Goal: Information Seeking & Learning: Learn about a topic

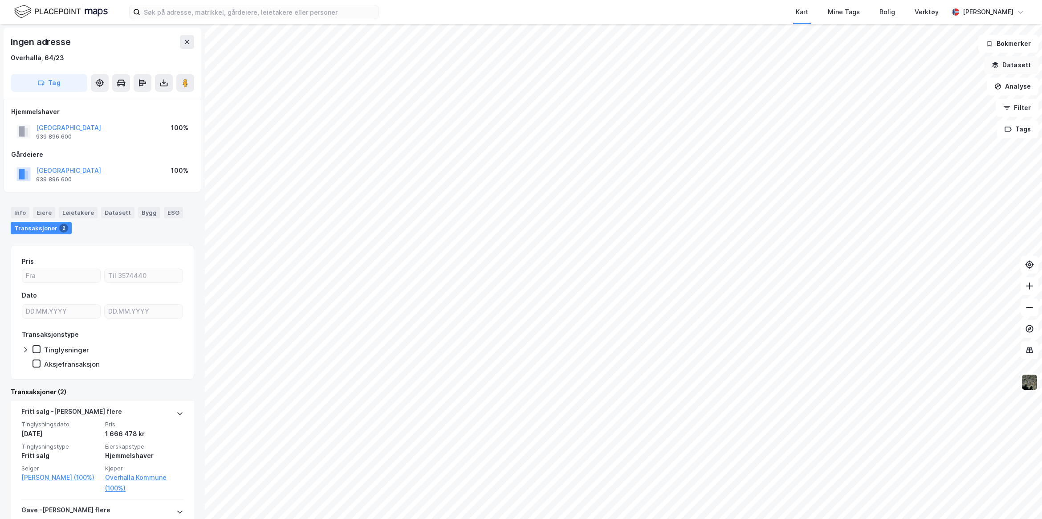
click at [1020, 68] on button "Datasett" at bounding box center [1011, 65] width 54 height 18
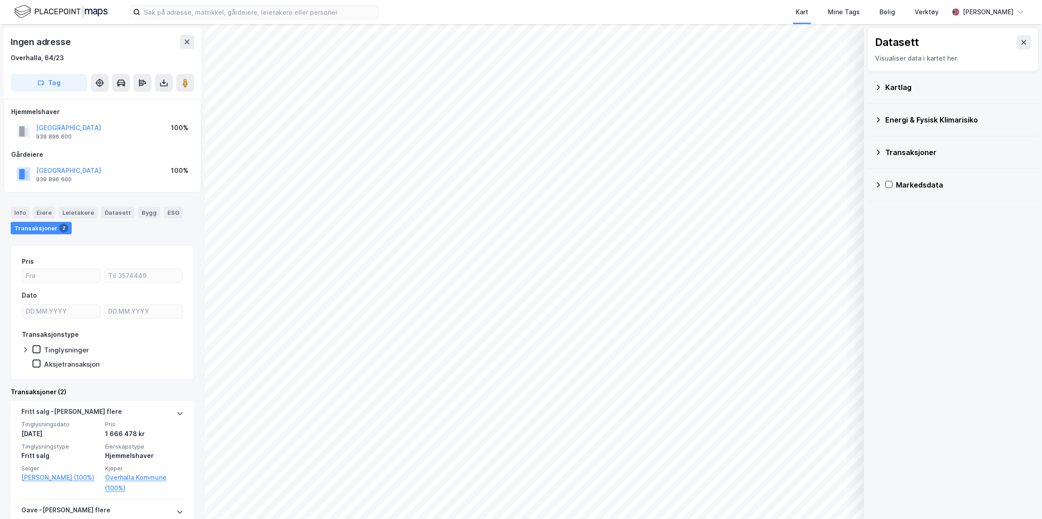
click at [899, 87] on div "Kartlag" at bounding box center [958, 87] width 146 height 11
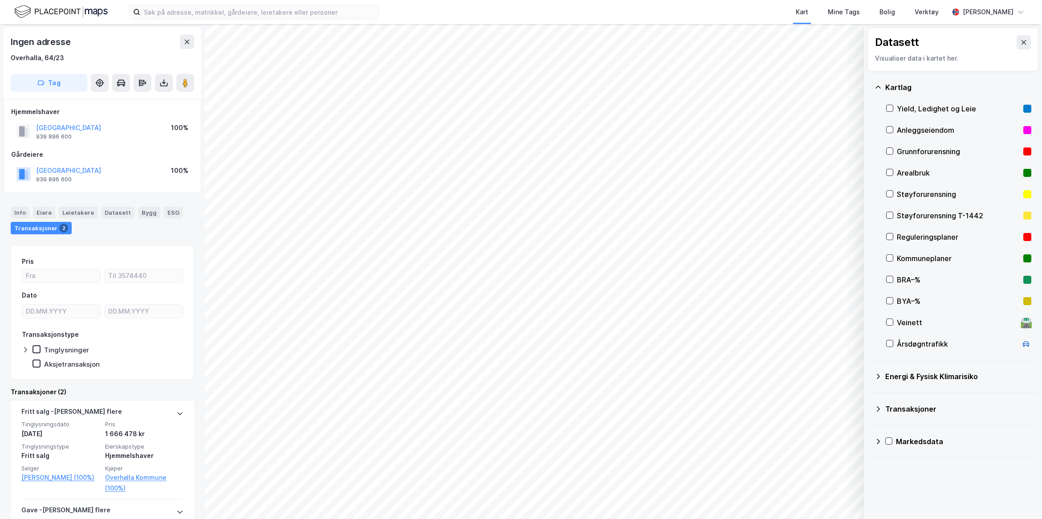
click at [894, 233] on div "Reguleringsplaner" at bounding box center [958, 236] width 145 height 21
click at [245, 12] on input at bounding box center [259, 11] width 238 height 13
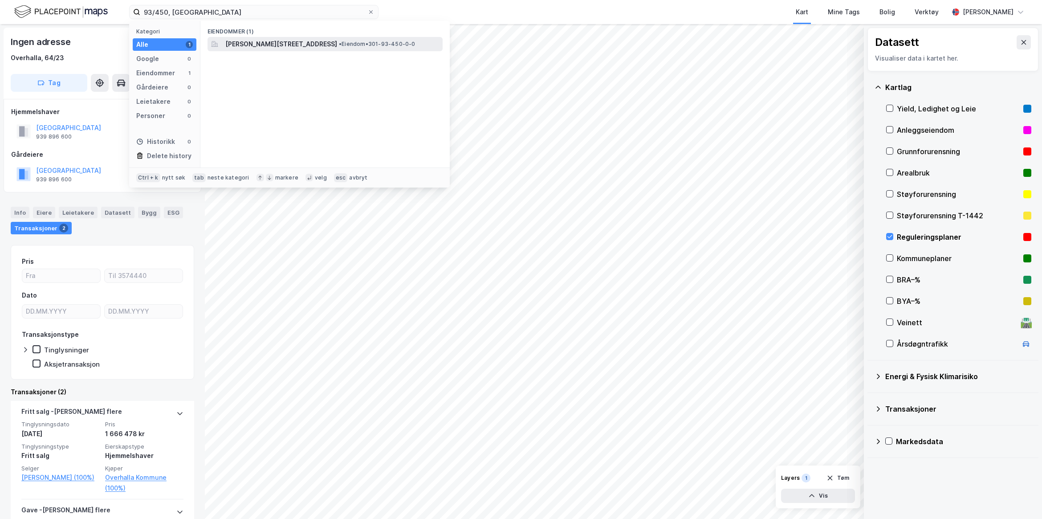
click at [337, 43] on span "Martin Strandlis vei 10, 0956, OSLO, OSLO" at bounding box center [281, 44] width 112 height 11
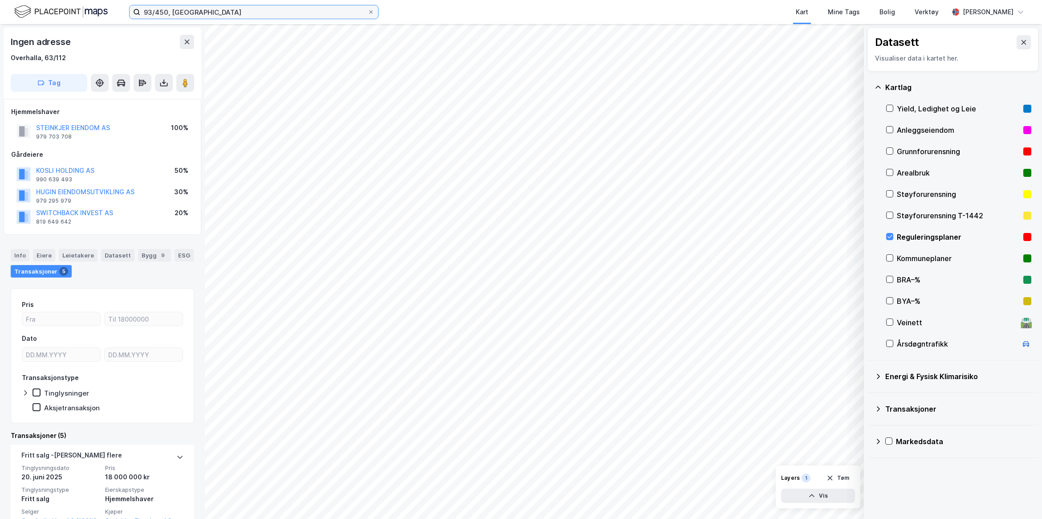
click at [225, 7] on input "93/450, oslo" at bounding box center [253, 11] width 227 height 13
click at [77, 12] on img at bounding box center [61, 12] width 94 height 16
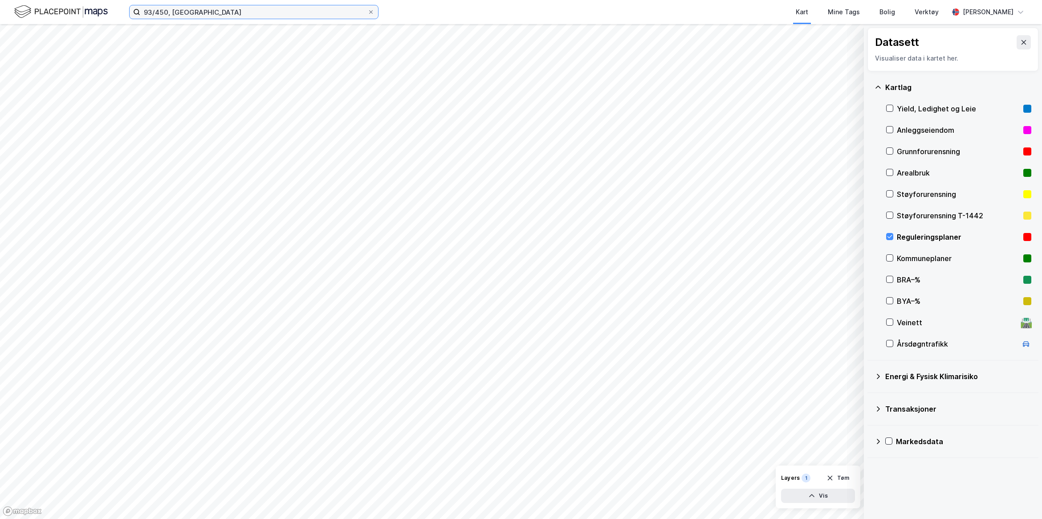
click at [157, 10] on input "93/450, oslo" at bounding box center [253, 11] width 227 height 13
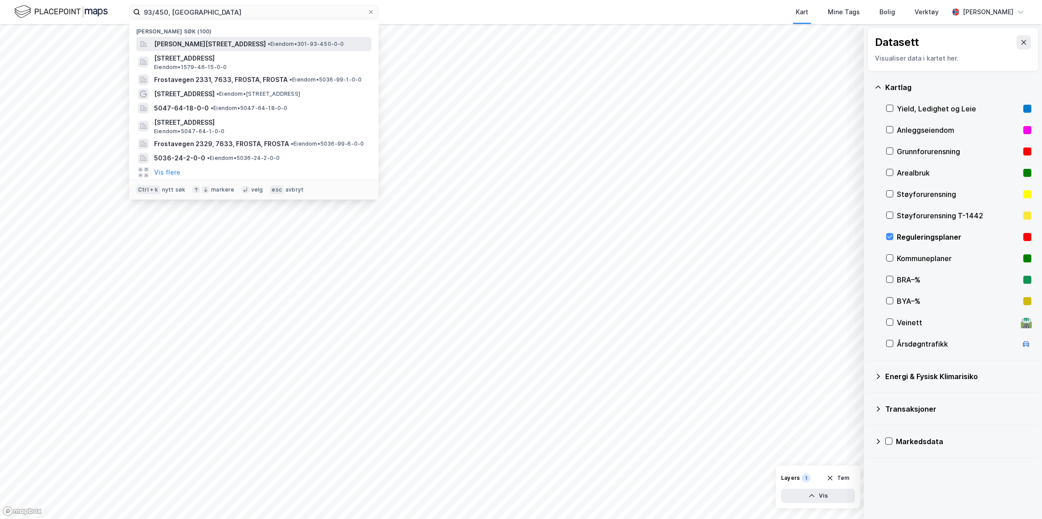
click at [259, 41] on span "Martin Strandlis vei 10, 0956, OSLO, OSLO" at bounding box center [210, 44] width 112 height 11
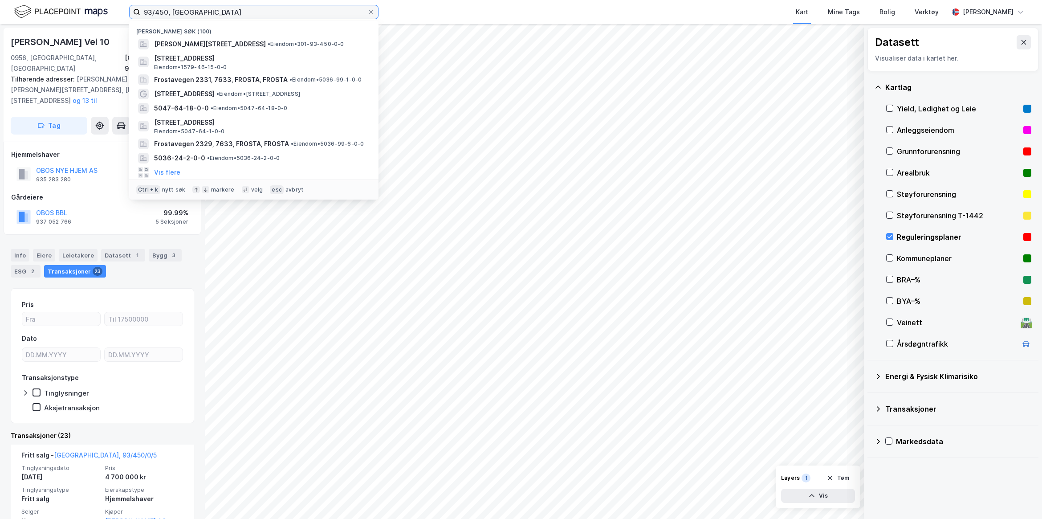
click at [218, 12] on input "93/450, oslo" at bounding box center [253, 11] width 227 height 13
click at [46, 249] on div "Eiere" at bounding box center [44, 255] width 22 height 12
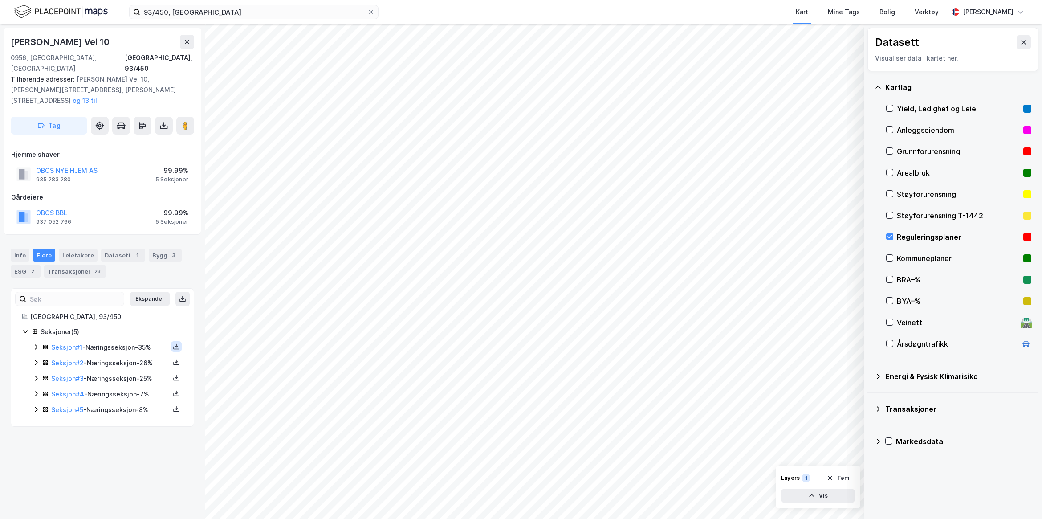
click at [173, 343] on icon at bounding box center [176, 346] width 7 height 7
click at [143, 309] on div "Grunnbok" at bounding box center [127, 319] width 78 height 21
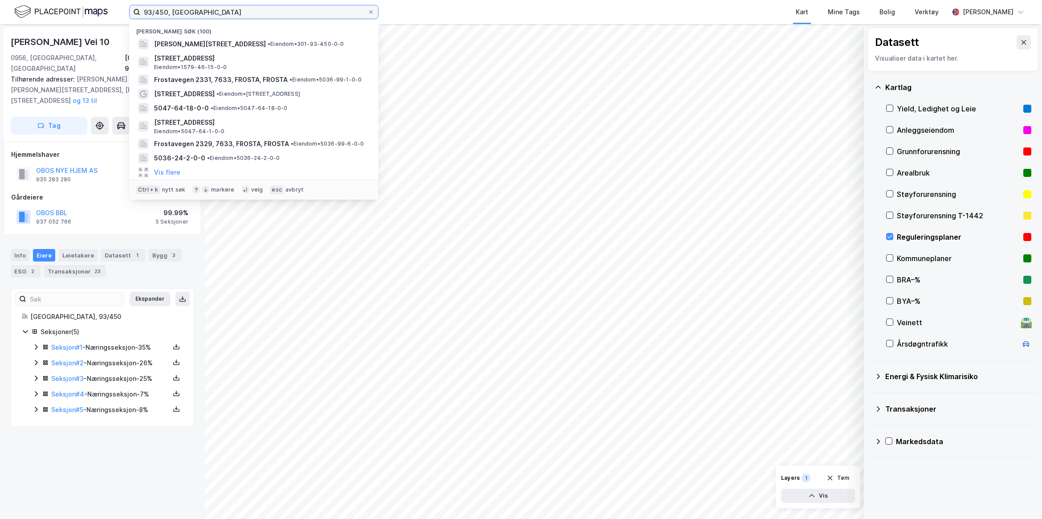
drag, startPoint x: 230, startPoint y: 18, endPoint x: 48, endPoint y: 29, distance: 182.5
click at [48, 29] on div "93/450, oslo Nylige søk (100) Martin Strandlis vei 10, 0956, OSLO, OSLO • Eiend…" at bounding box center [521, 259] width 1042 height 519
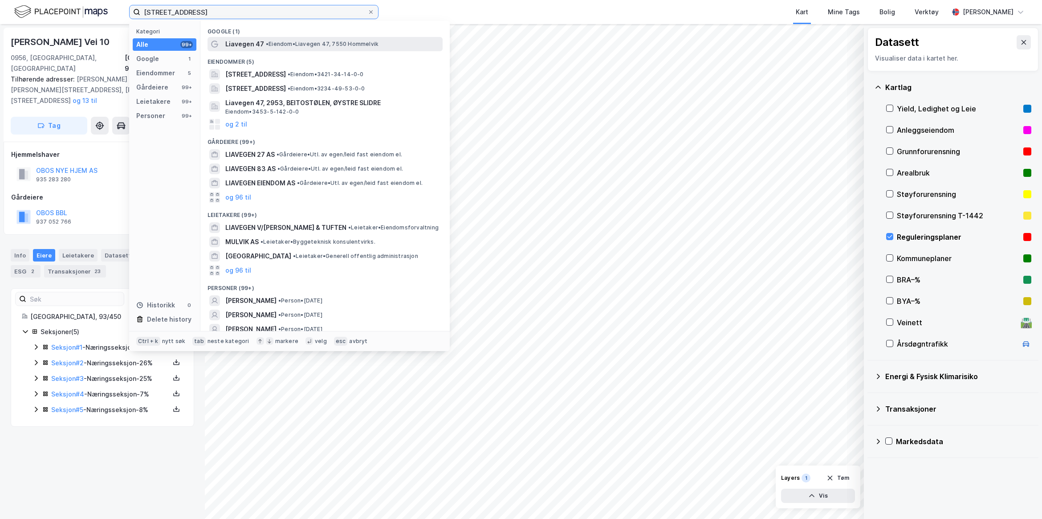
type input "liavegen 47, malvik"
click at [240, 48] on span "Liavegen 47" at bounding box center [244, 44] width 39 height 11
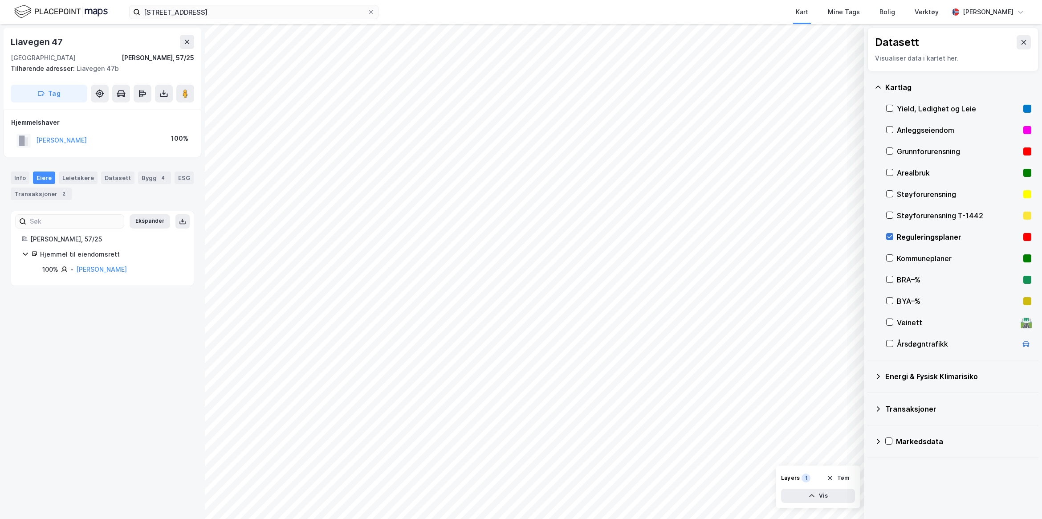
click at [891, 235] on icon at bounding box center [890, 236] width 6 height 6
click at [890, 256] on icon at bounding box center [890, 258] width 6 height 6
click at [16, 176] on div "Info" at bounding box center [20, 177] width 19 height 12
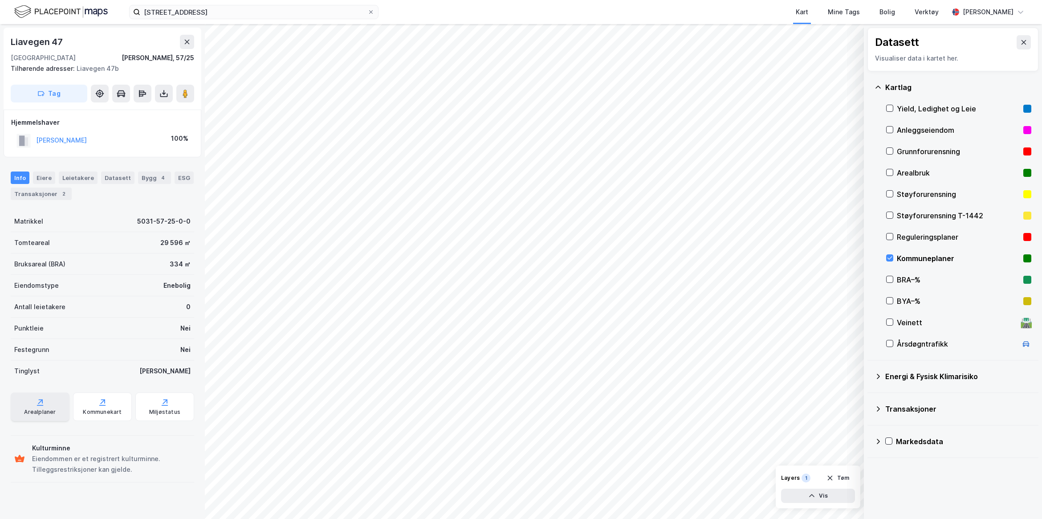
click at [41, 411] on div "Arealplaner" at bounding box center [40, 411] width 32 height 7
click at [97, 415] on div "Kommunekart" at bounding box center [102, 411] width 39 height 7
